Goal: Task Accomplishment & Management: Use online tool/utility

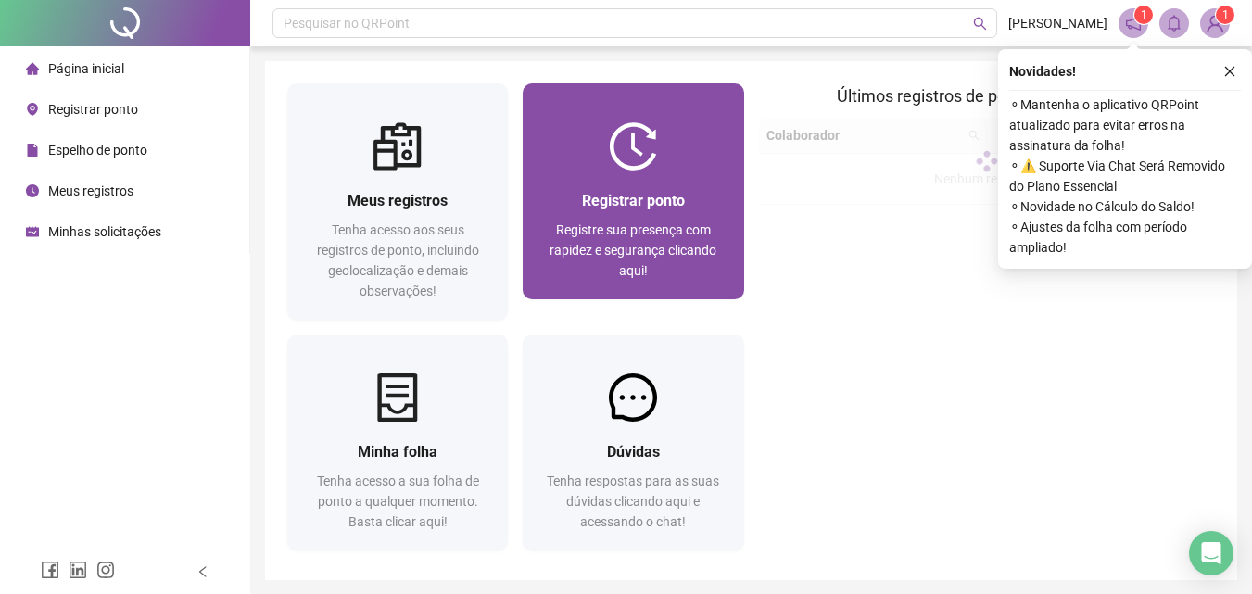
click at [632, 208] on span "Registrar ponto" at bounding box center [633, 201] width 103 height 18
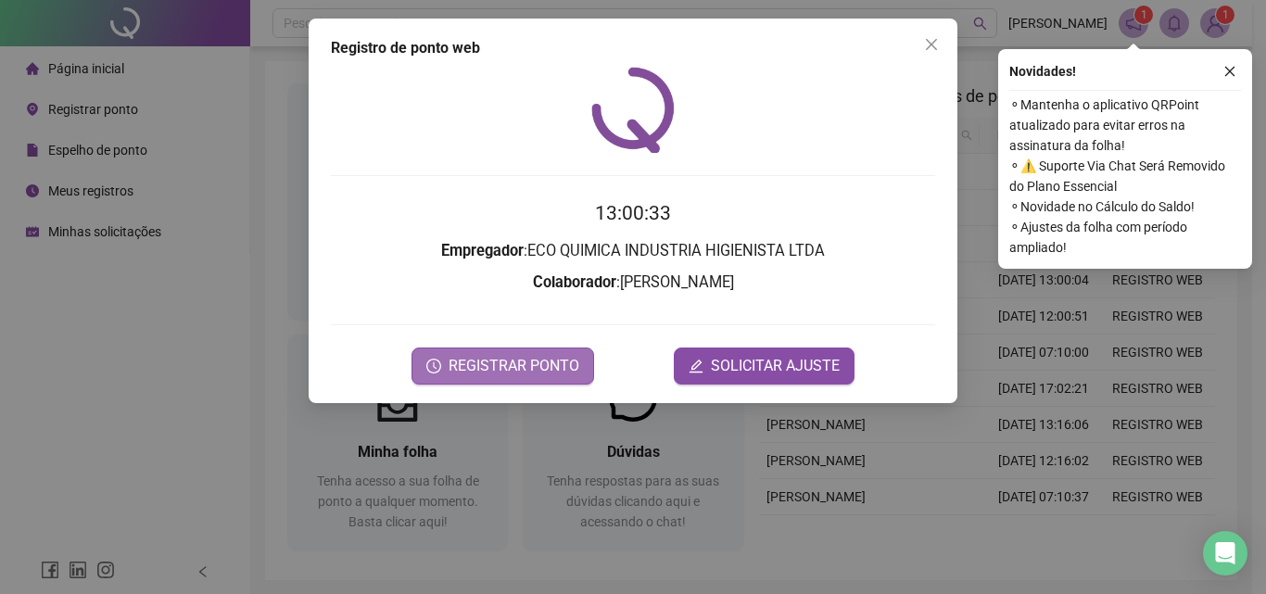
click at [538, 369] on span "REGISTRAR PONTO" at bounding box center [513, 366] width 131 height 22
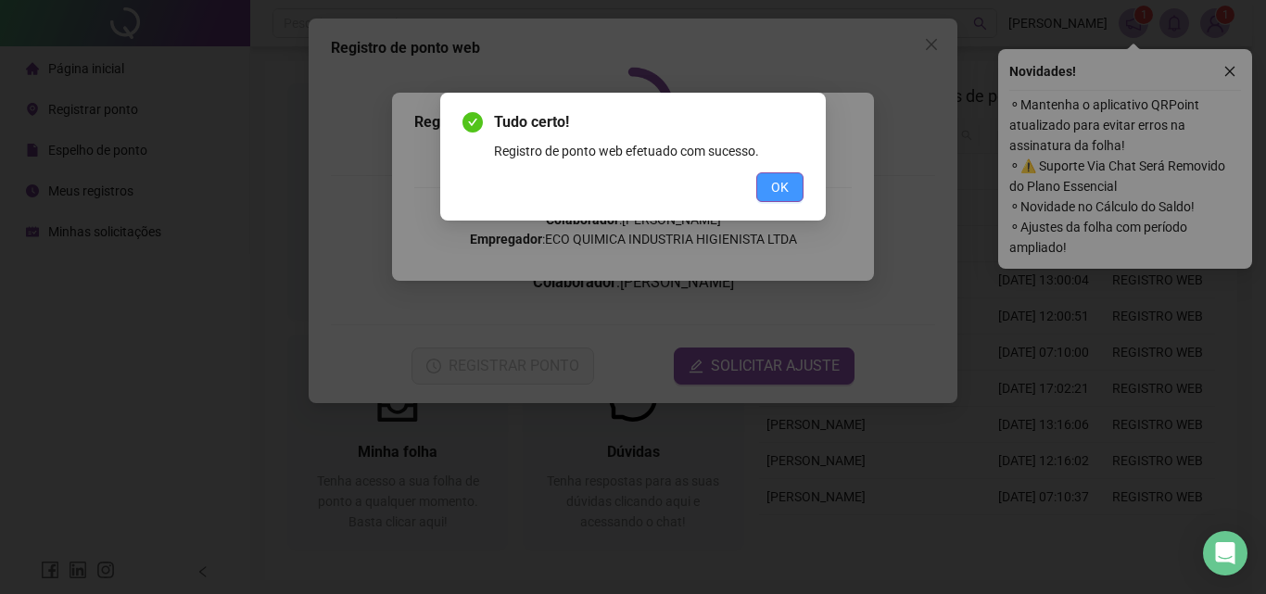
click at [772, 187] on span "OK" at bounding box center [780, 187] width 18 height 20
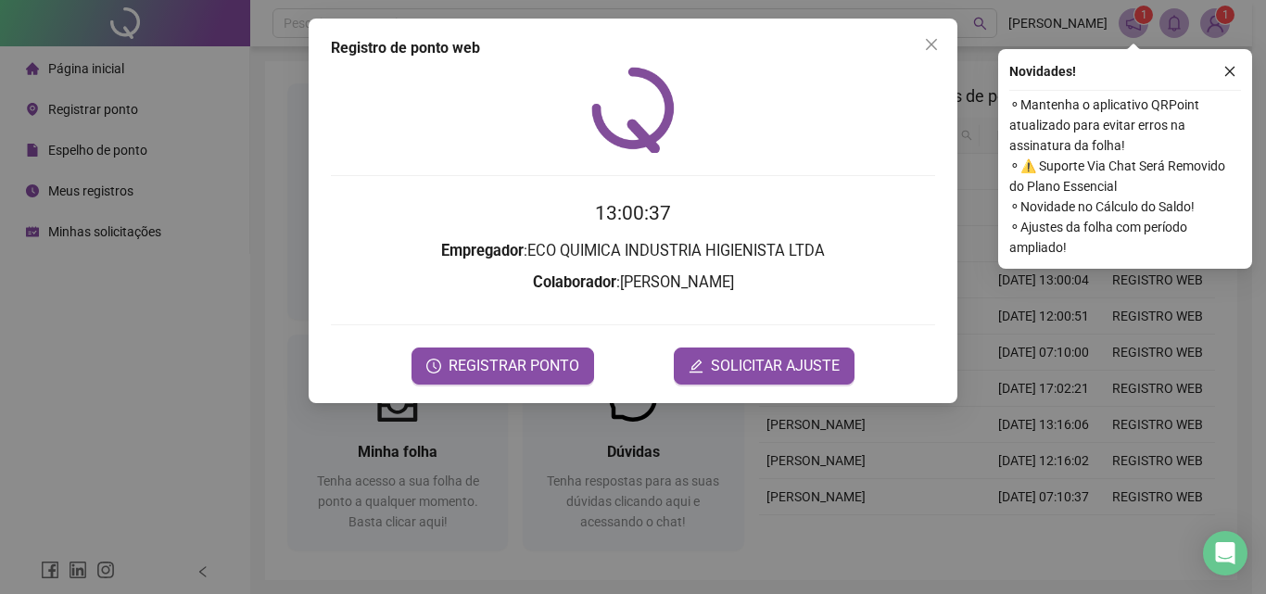
click at [1211, 25] on div "Registro de ponto web 13:00:37 Empregador : ECO QUIMICA INDUSTRIA HIGIENISTA LT…" at bounding box center [633, 297] width 1266 height 594
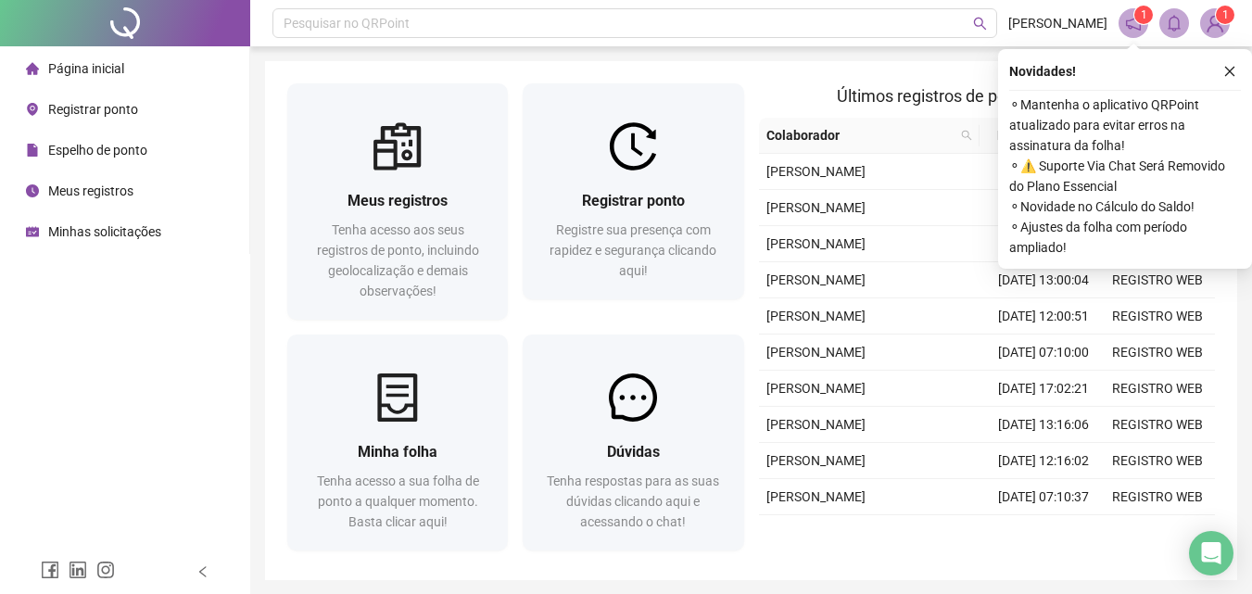
click at [1209, 22] on img at bounding box center [1215, 23] width 28 height 28
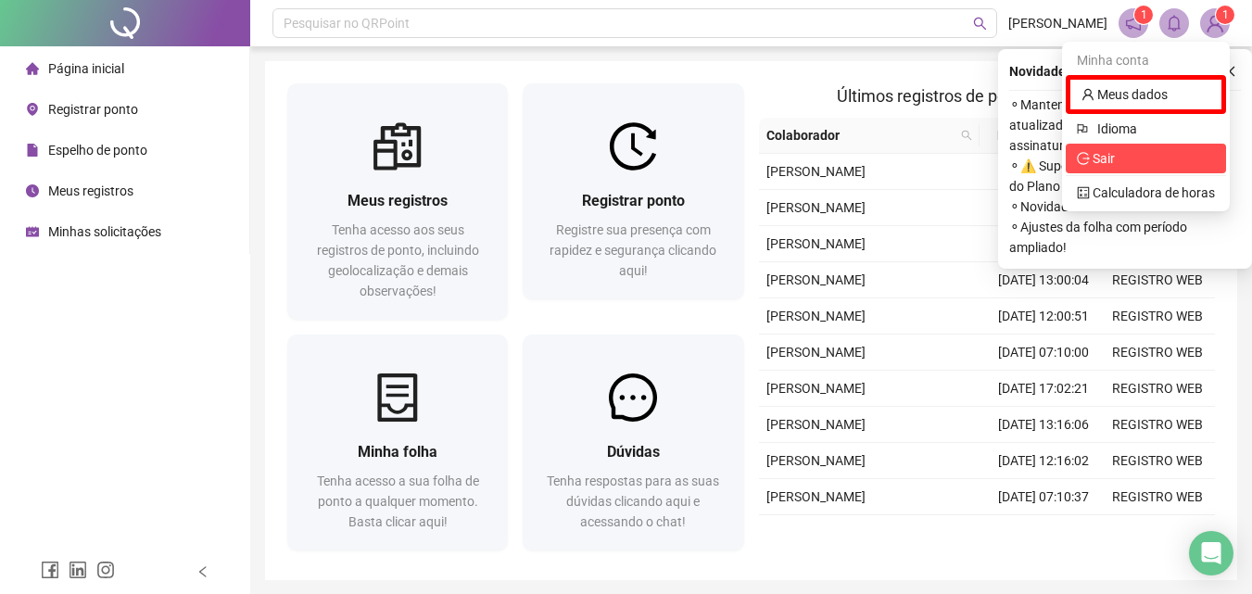
click at [1128, 158] on span "Sair" at bounding box center [1146, 158] width 138 height 20
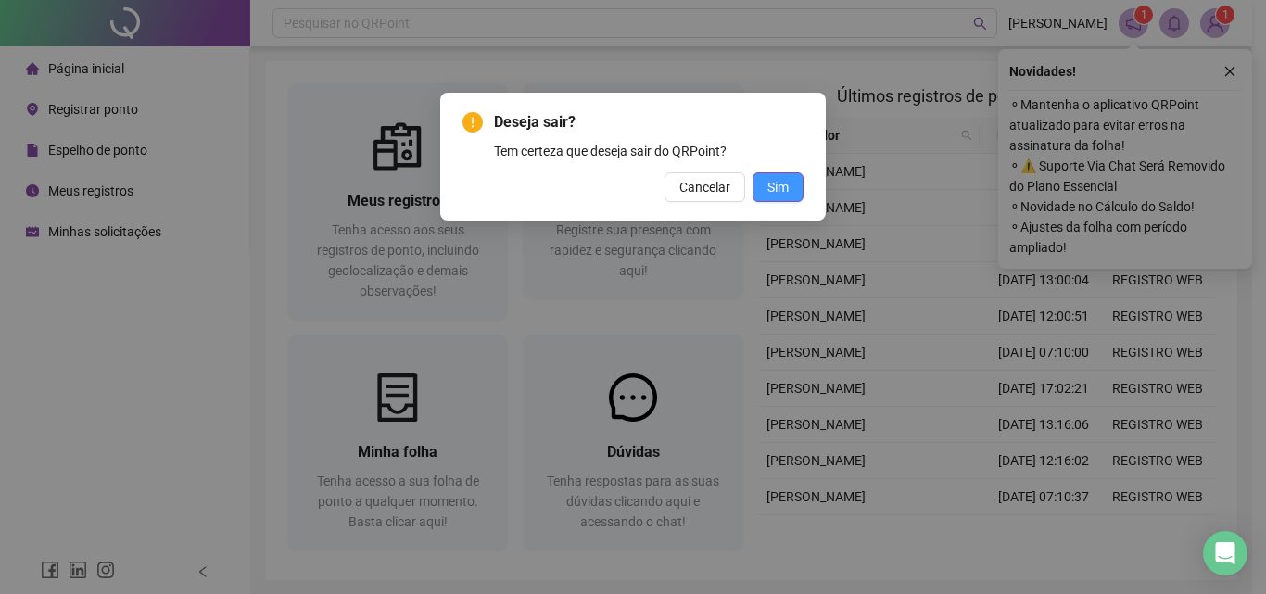
click at [787, 178] on span "Sim" at bounding box center [777, 187] width 21 height 20
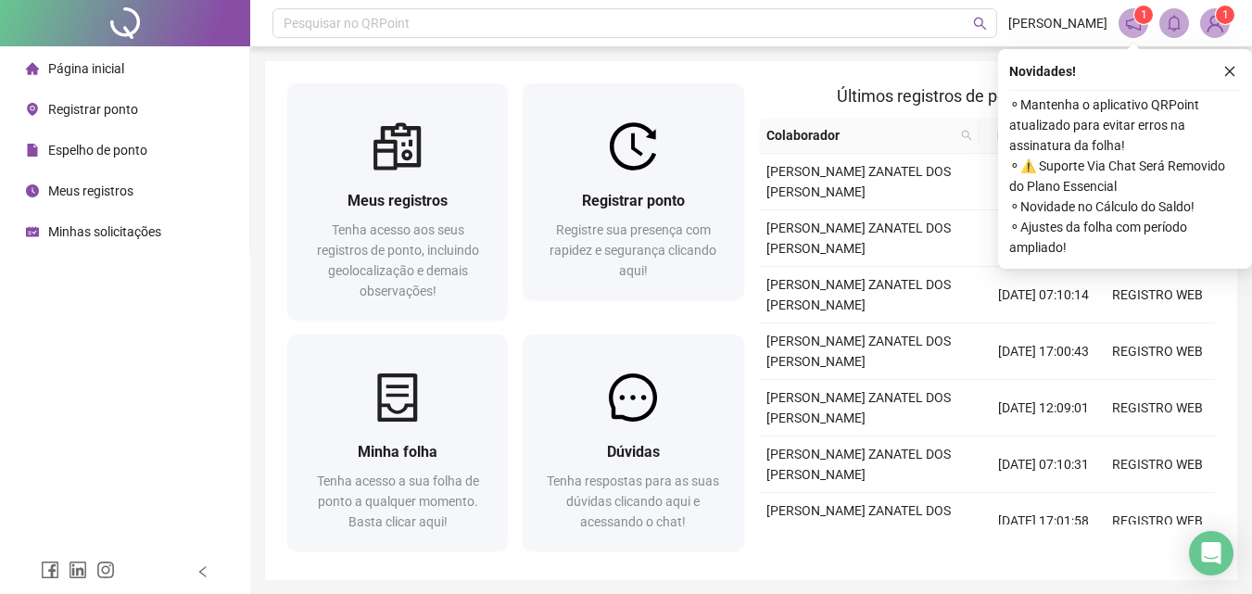
click at [62, 236] on span "Minhas solicitações" at bounding box center [104, 231] width 113 height 15
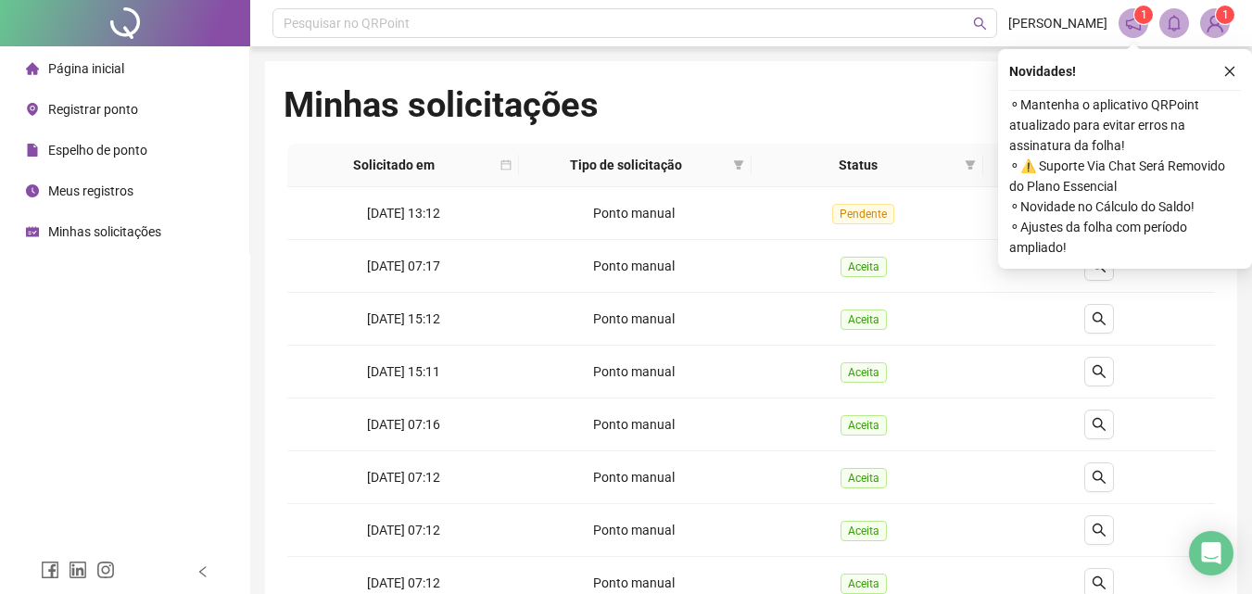
click at [92, 113] on span "Registrar ponto" at bounding box center [93, 109] width 90 height 15
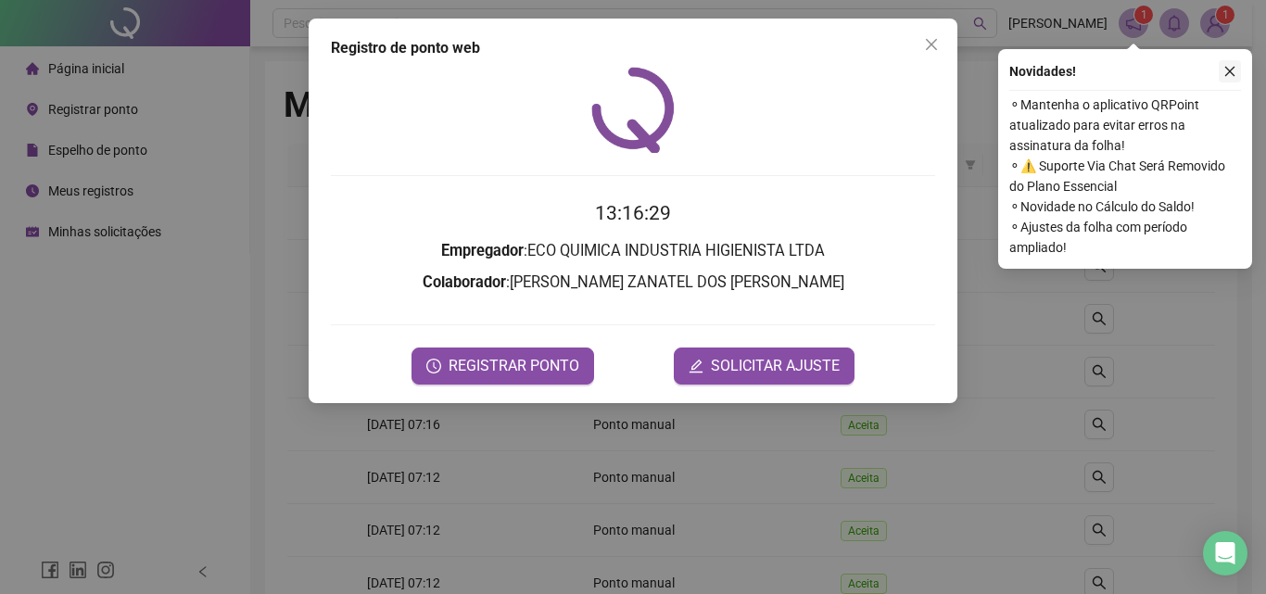
click at [1225, 73] on icon "close" at bounding box center [1229, 71] width 13 height 13
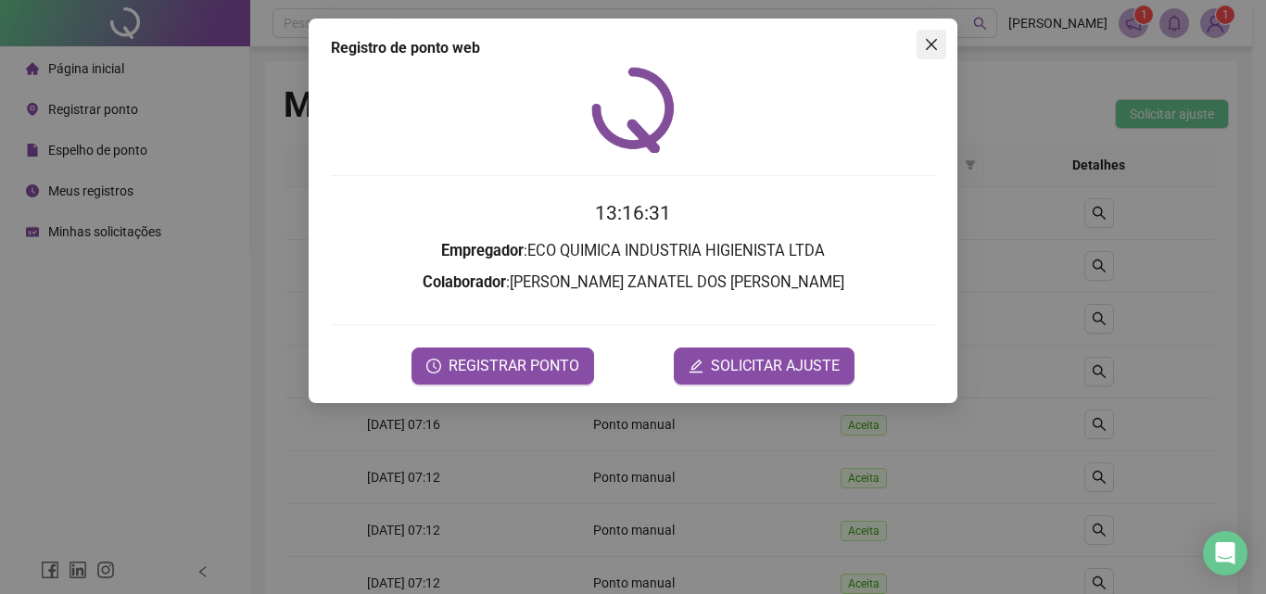
click at [929, 45] on icon "close" at bounding box center [931, 44] width 15 height 15
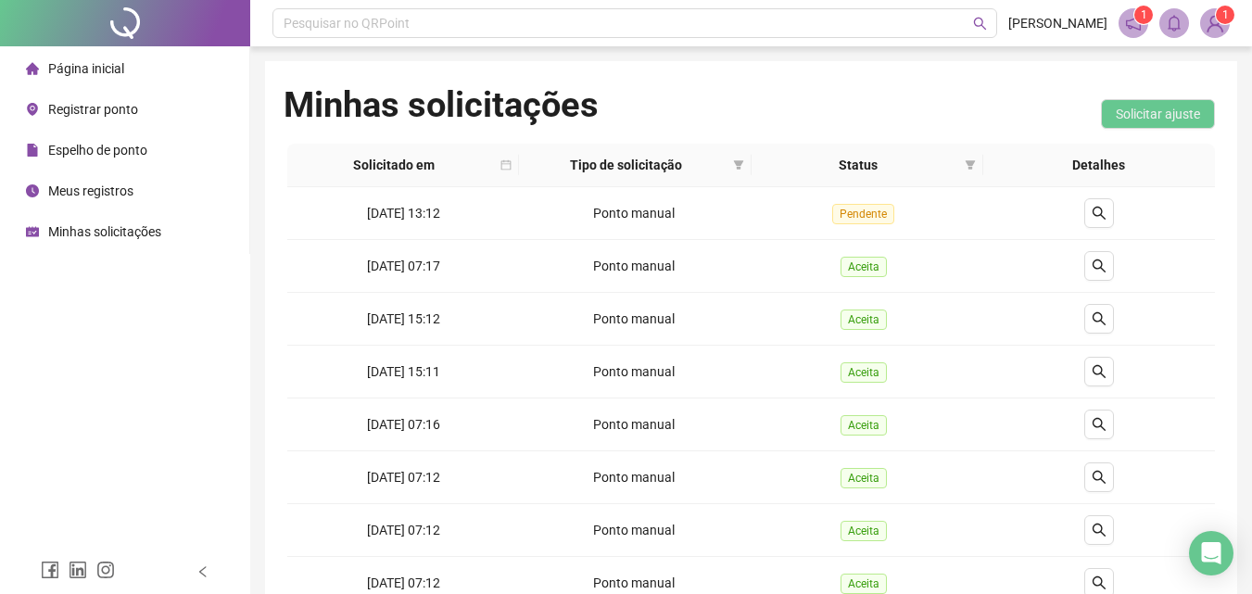
click at [69, 69] on span "Página inicial" at bounding box center [86, 68] width 76 height 15
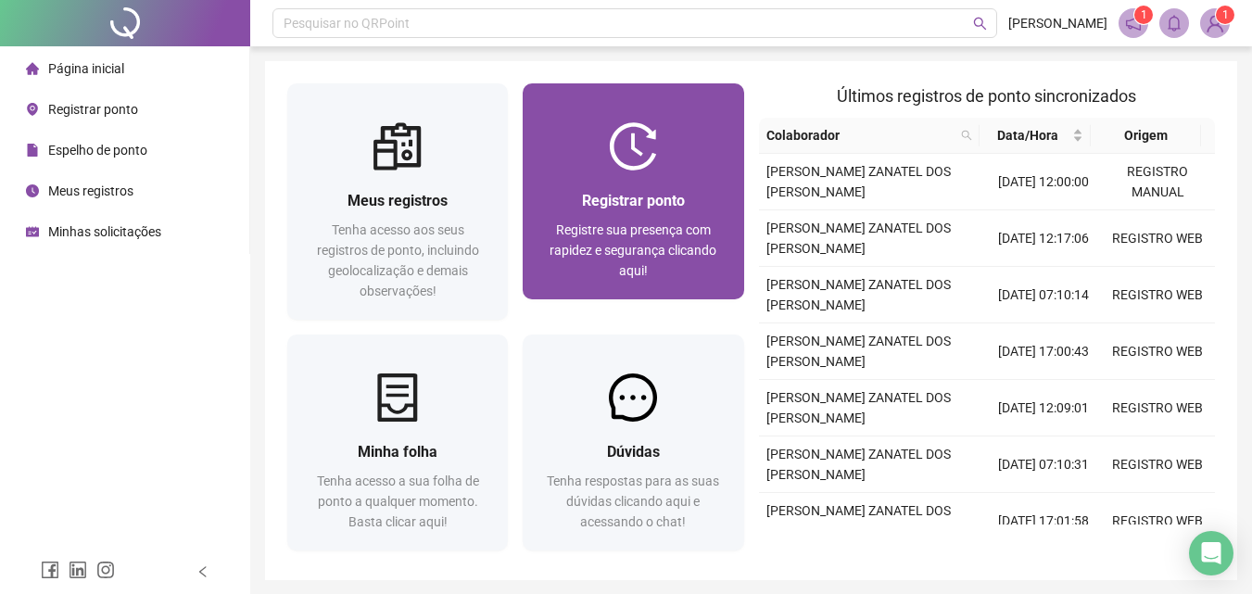
click at [580, 222] on span "Registre sua presença com rapidez e segurança clicando aqui!" at bounding box center [633, 250] width 167 height 56
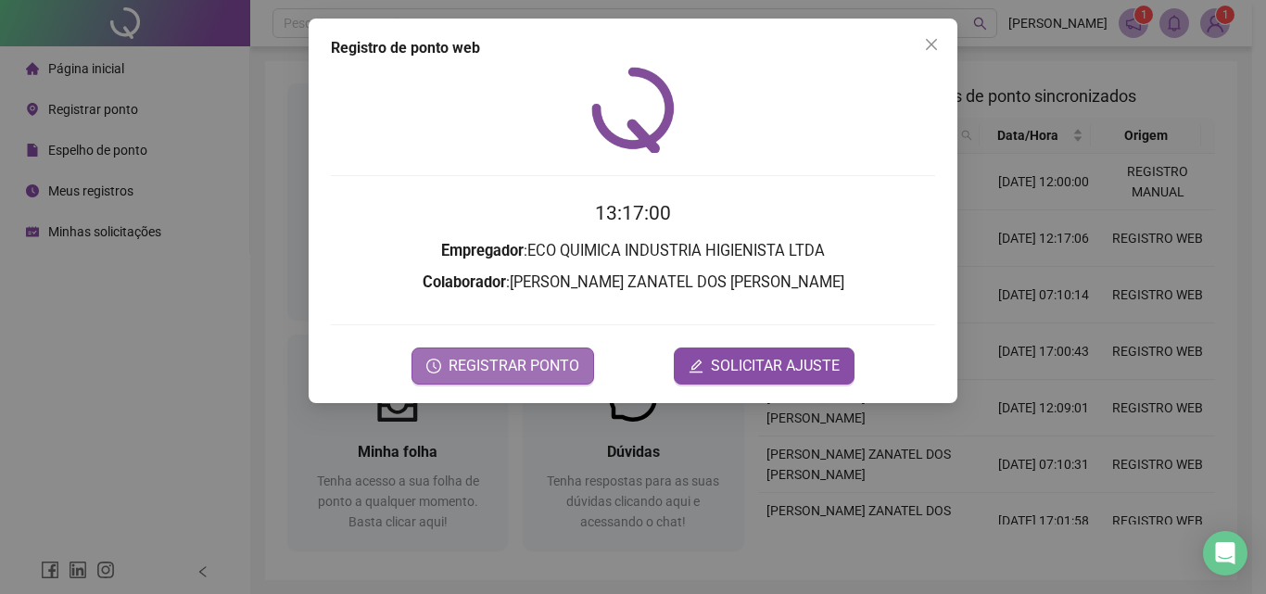
click at [504, 367] on span "REGISTRAR PONTO" at bounding box center [513, 366] width 131 height 22
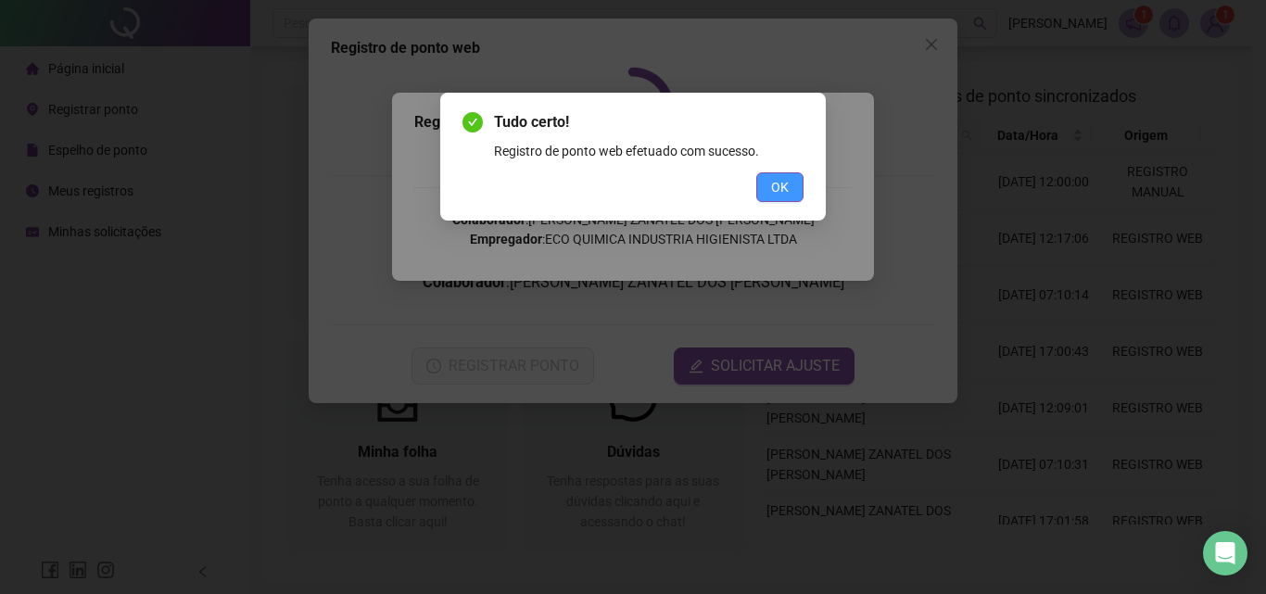
click at [784, 193] on span "OK" at bounding box center [780, 187] width 18 height 20
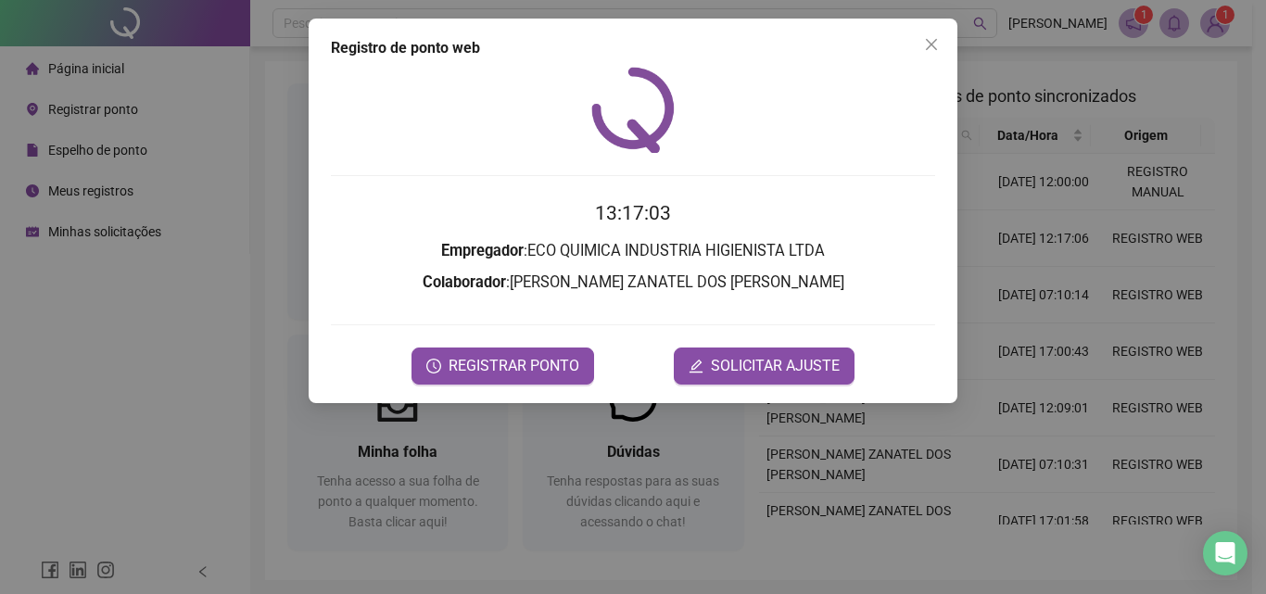
click at [1206, 26] on div "Registro de ponto web 13:17:03 Empregador : ECO QUIMICA INDUSTRIA HIGIENISTA LT…" at bounding box center [633, 297] width 1266 height 594
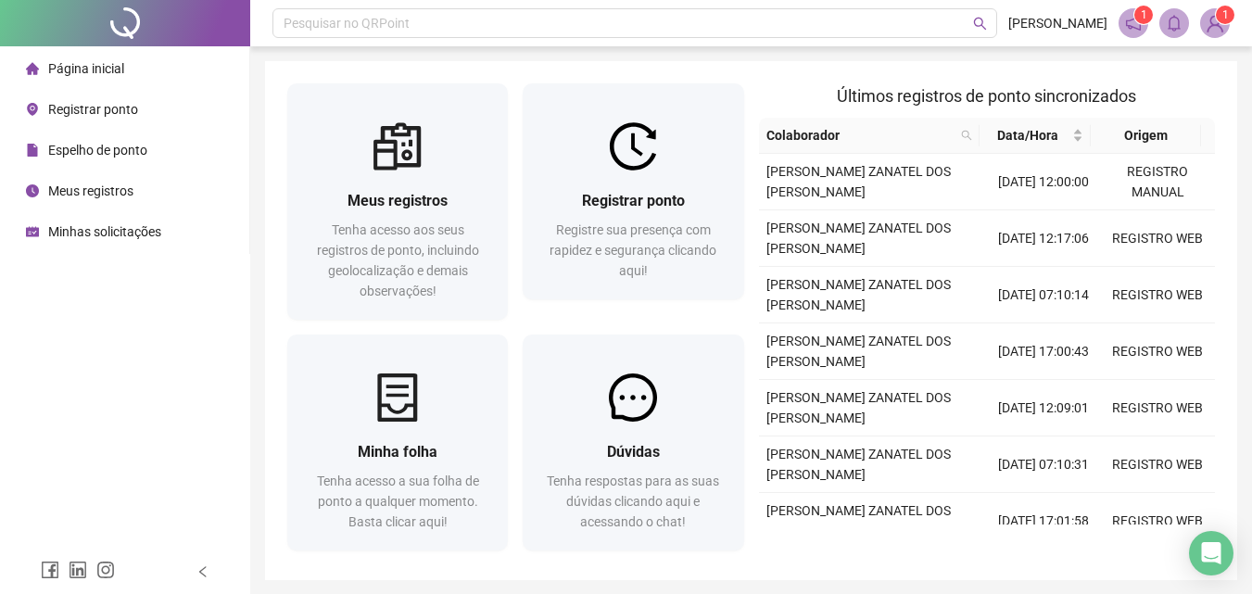
click at [1208, 22] on img at bounding box center [1215, 23] width 28 height 28
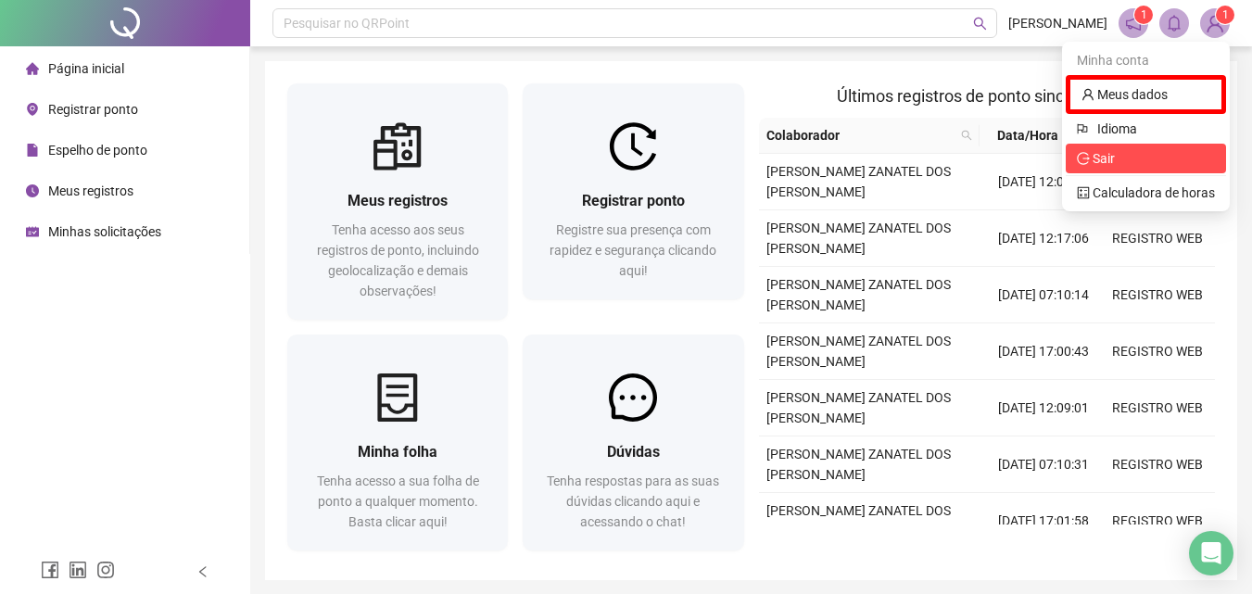
click at [1103, 155] on span "Sair" at bounding box center [1104, 158] width 22 height 15
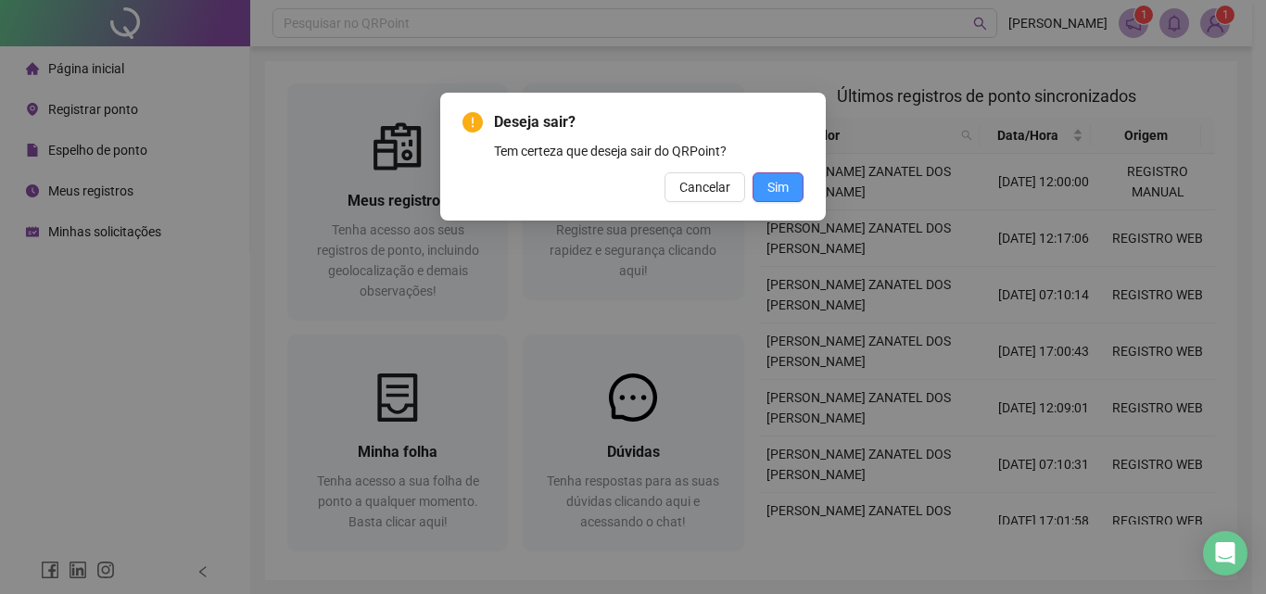
click at [762, 187] on button "Sim" at bounding box center [777, 187] width 51 height 30
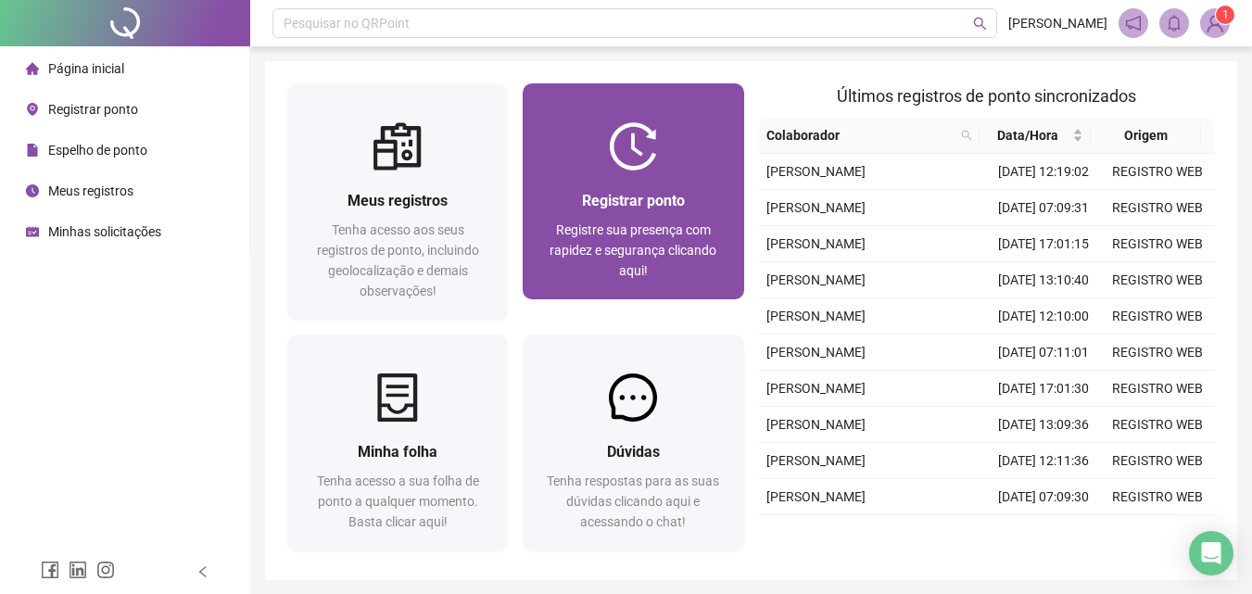
click at [620, 196] on span "Registrar ponto" at bounding box center [633, 201] width 103 height 18
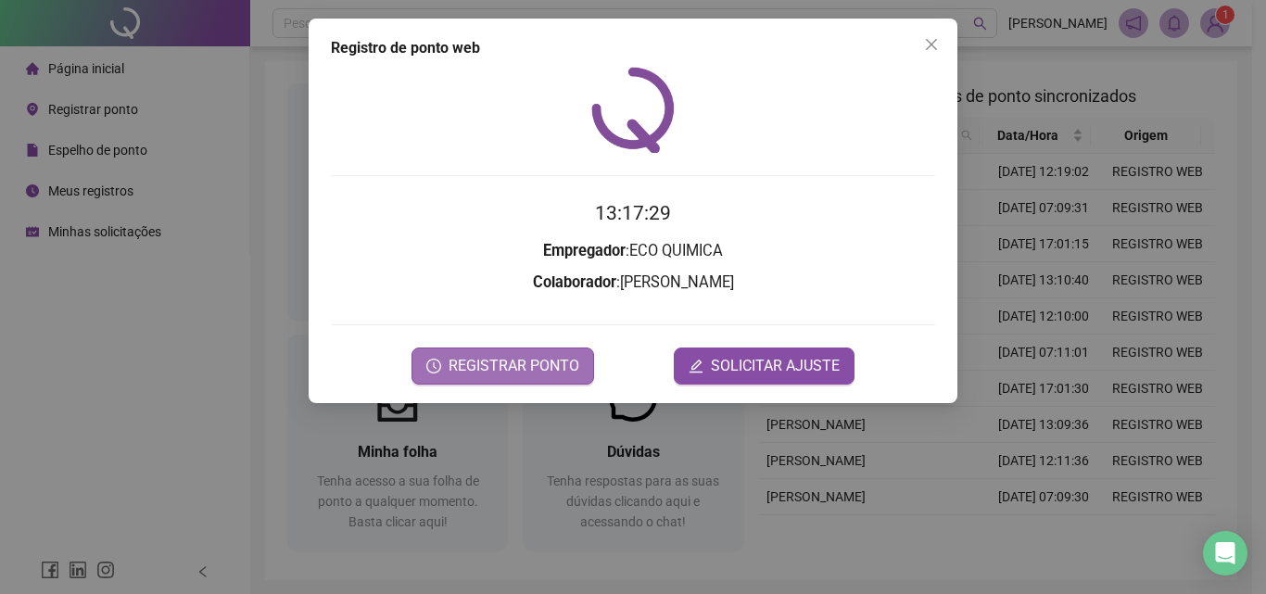
click at [507, 364] on span "REGISTRAR PONTO" at bounding box center [513, 366] width 131 height 22
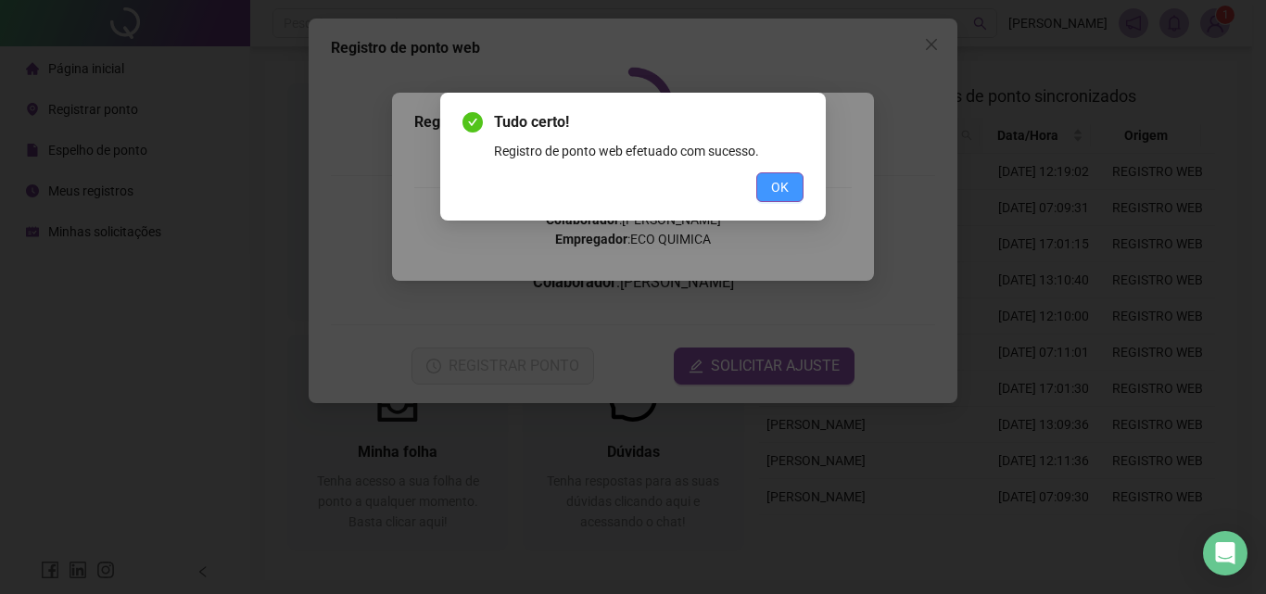
click at [777, 187] on span "OK" at bounding box center [780, 187] width 18 height 20
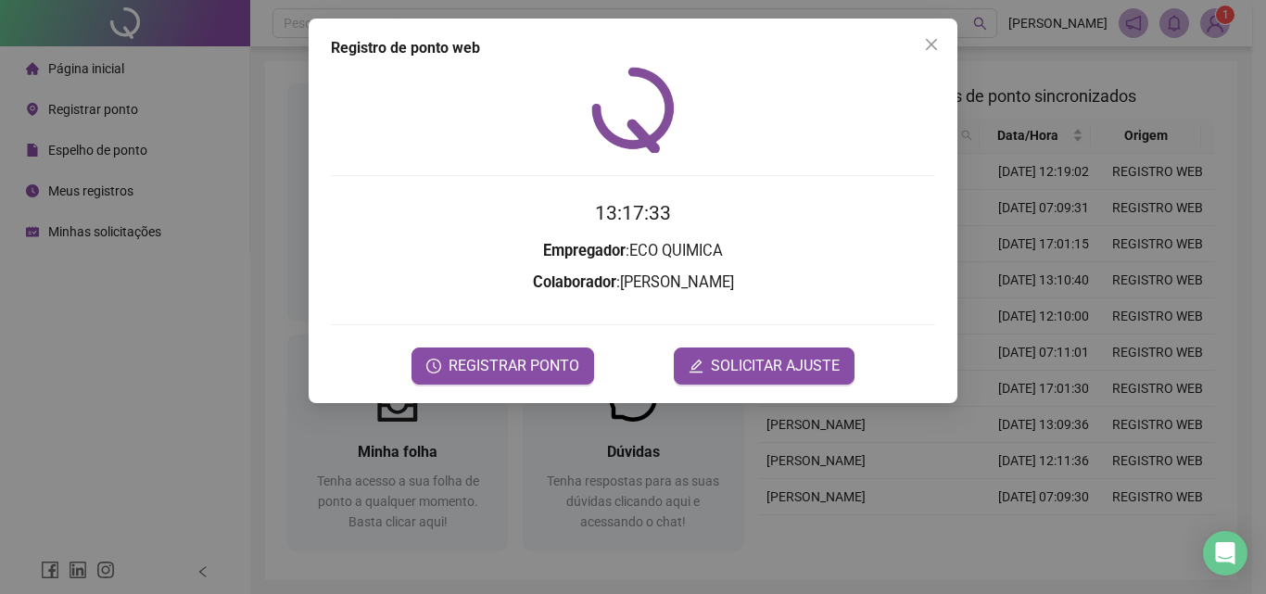
click at [1219, 25] on div "Registro de ponto web 13:17:33 Empregador : ECO QUIMICA Colaborador : RIBAMAR R…" at bounding box center [633, 297] width 1266 height 594
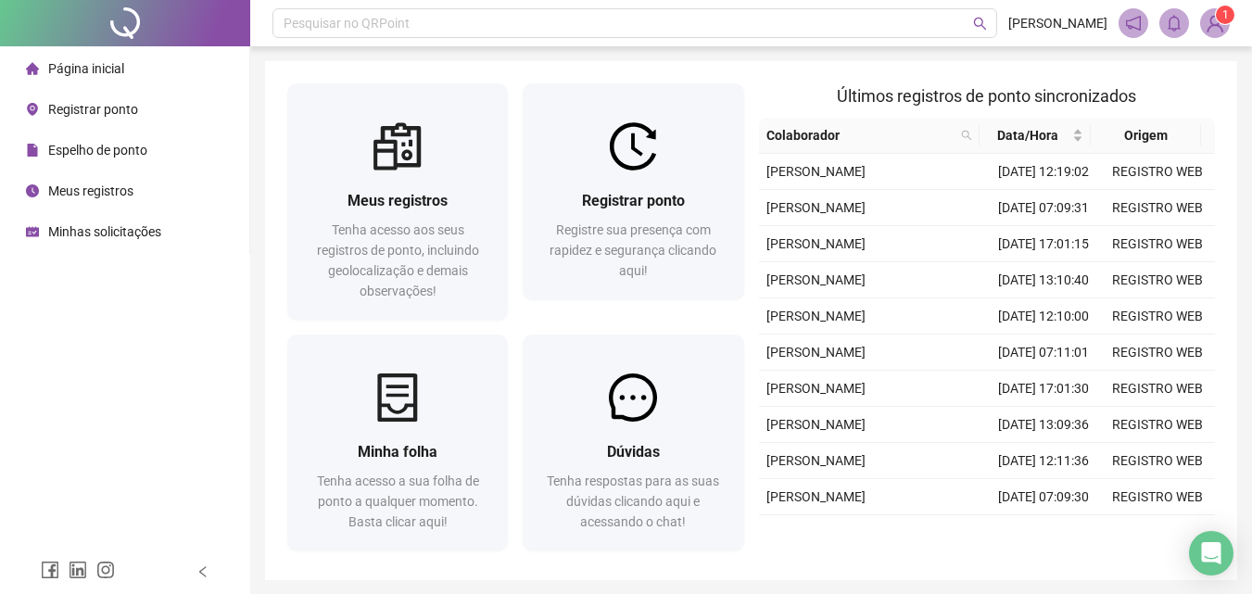
click at [1219, 25] on img at bounding box center [1215, 23] width 28 height 28
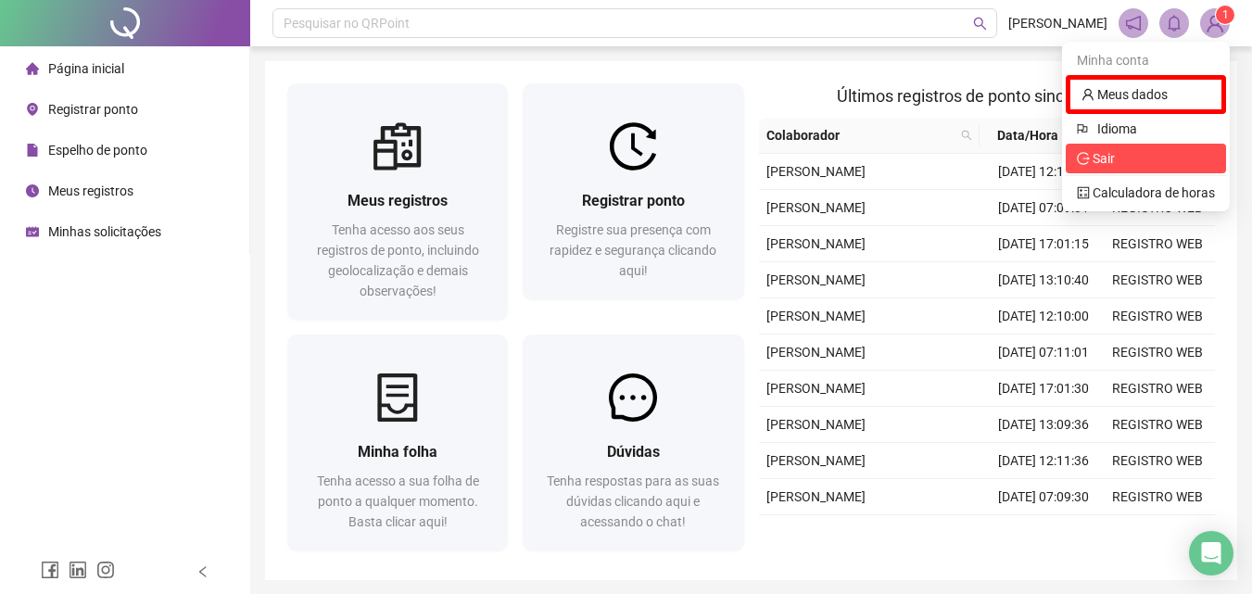
click at [1174, 149] on span "Sair" at bounding box center [1146, 158] width 138 height 20
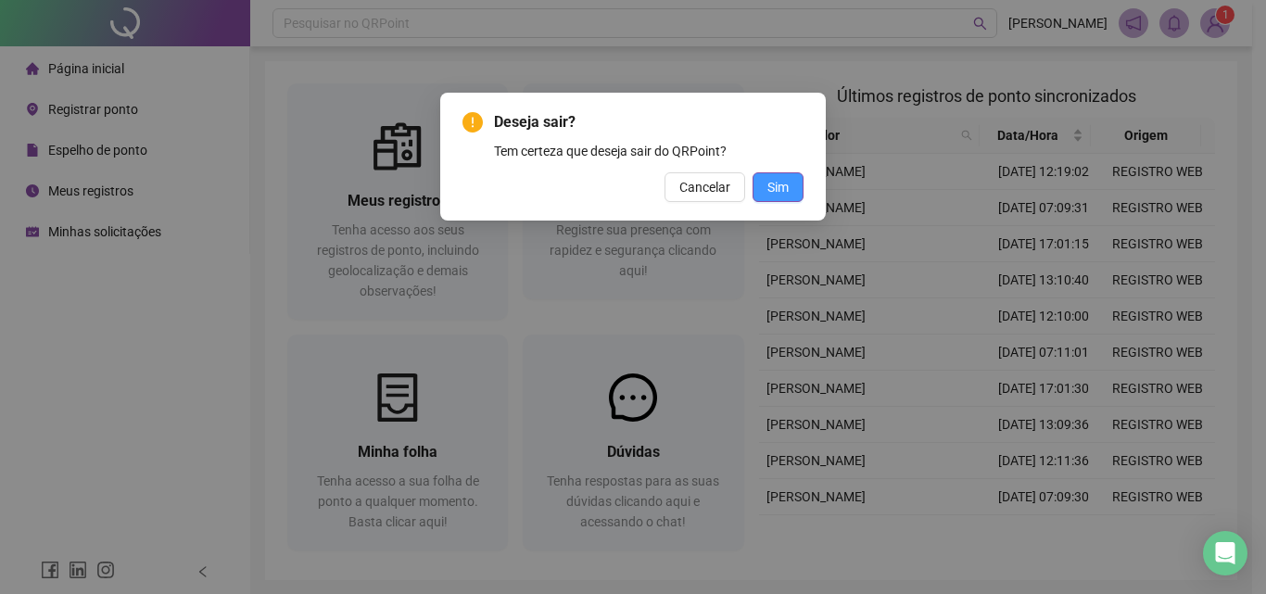
click at [782, 188] on span "Sim" at bounding box center [777, 187] width 21 height 20
